Goal: Find contact information: Find contact information

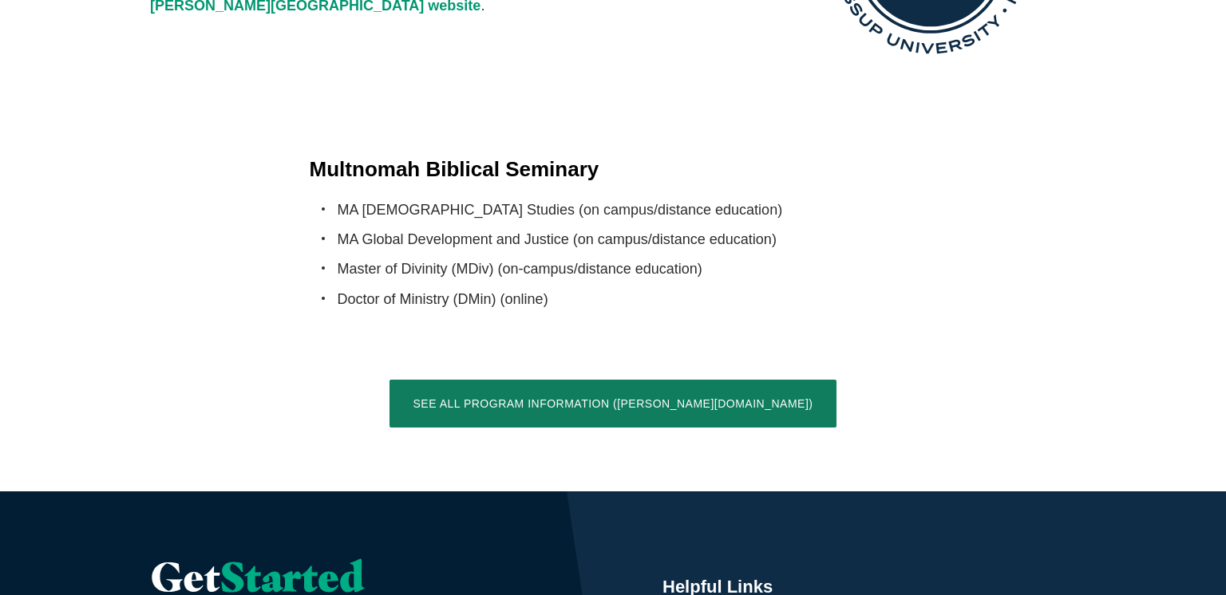
scroll to position [3153, 0]
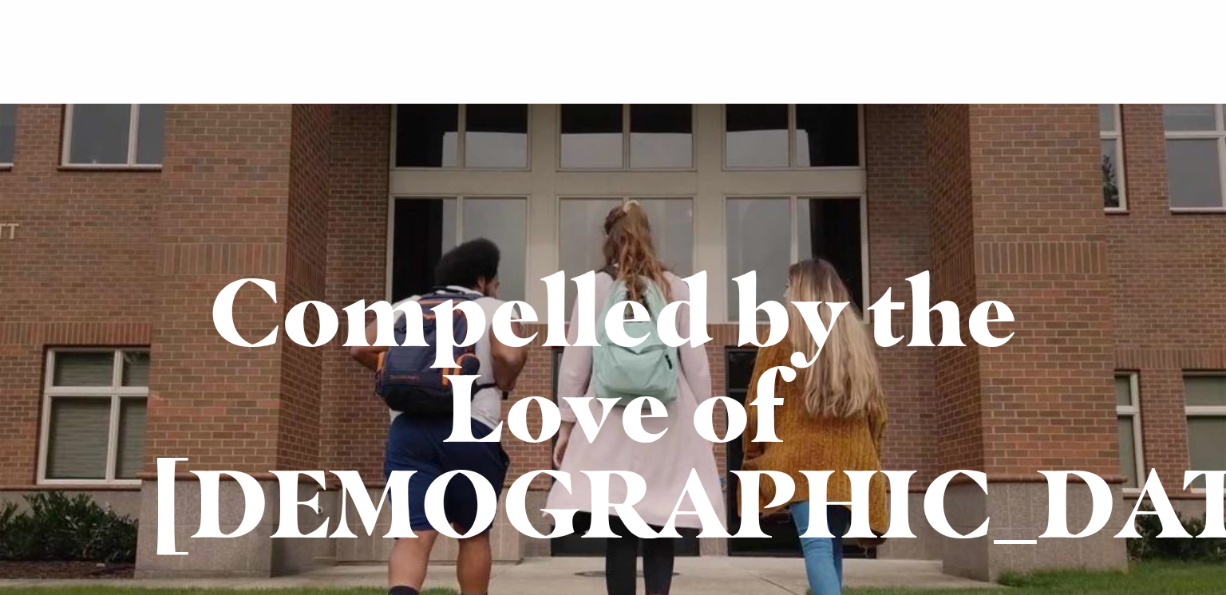
scroll to position [3250, 0]
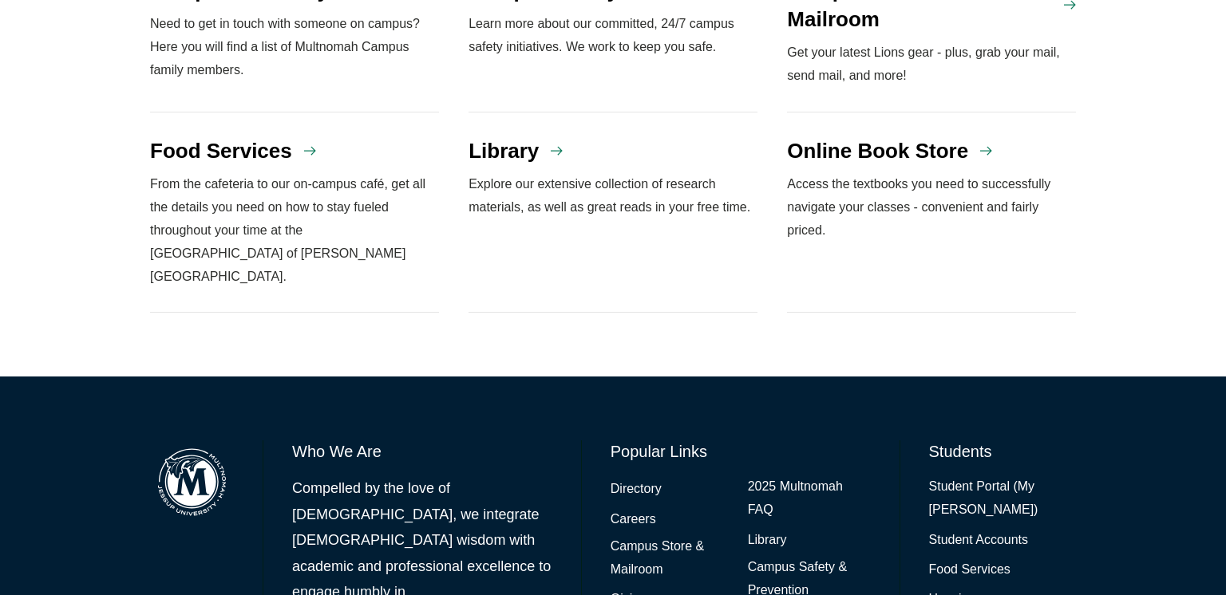
scroll to position [1495, 0]
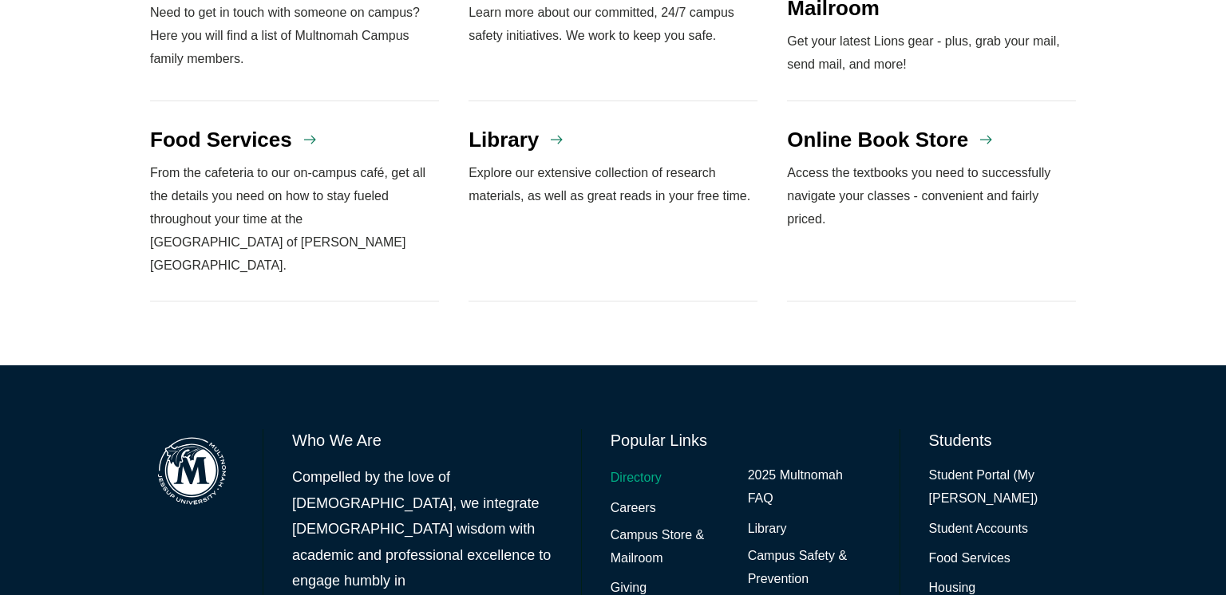
click at [630, 467] on link "Directory" at bounding box center [635, 478] width 51 height 23
